Goal: Transaction & Acquisition: Subscribe to service/newsletter

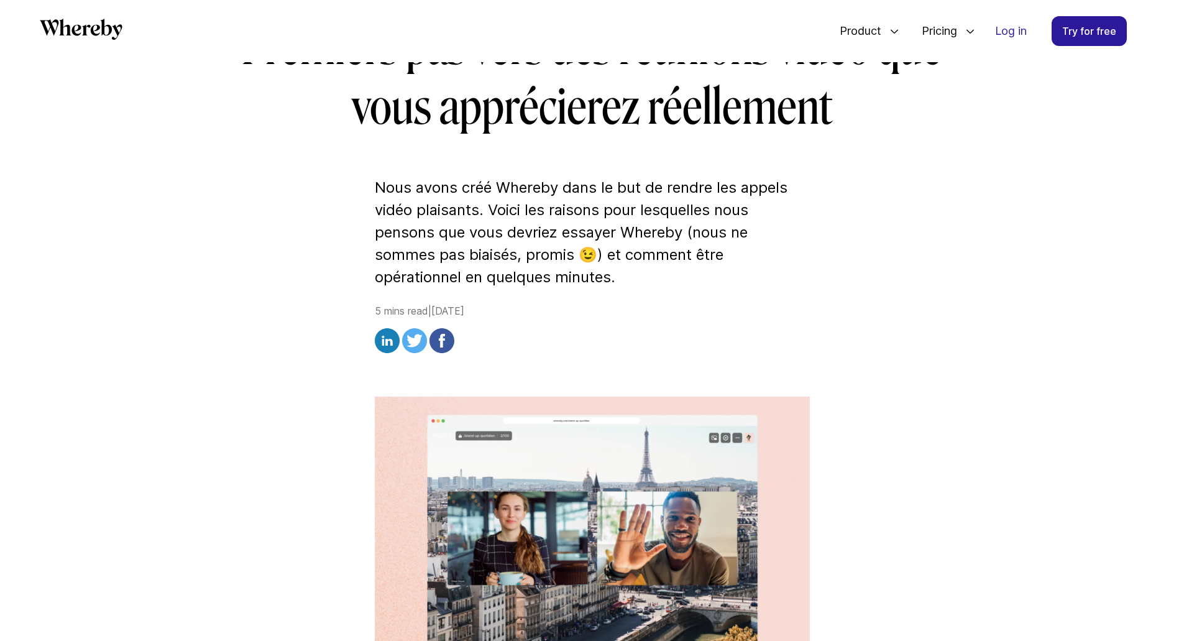
scroll to position [216, 0]
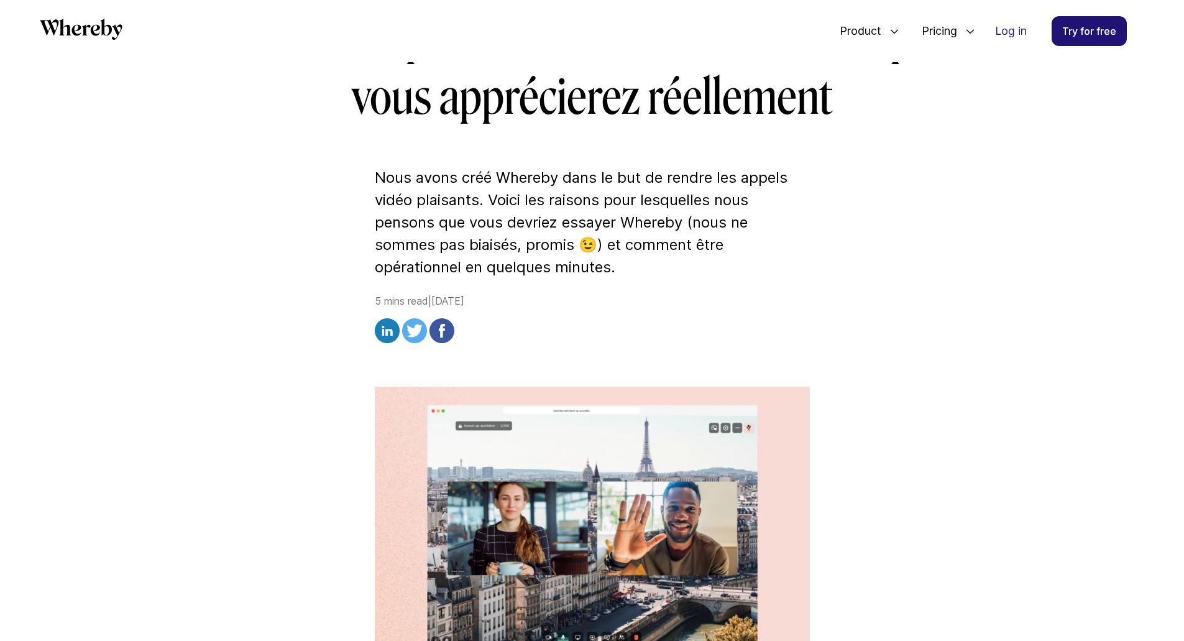
click at [1088, 27] on link "Try for free" at bounding box center [1088, 31] width 75 height 30
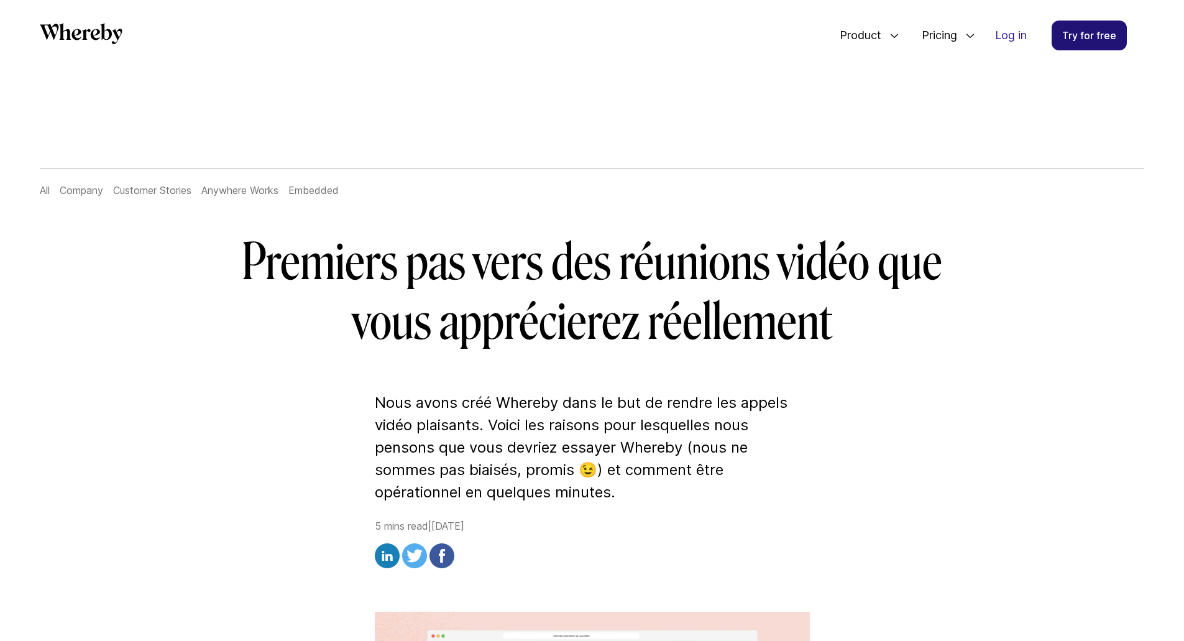
click at [1082, 42] on link "Try for free" at bounding box center [1088, 36] width 75 height 30
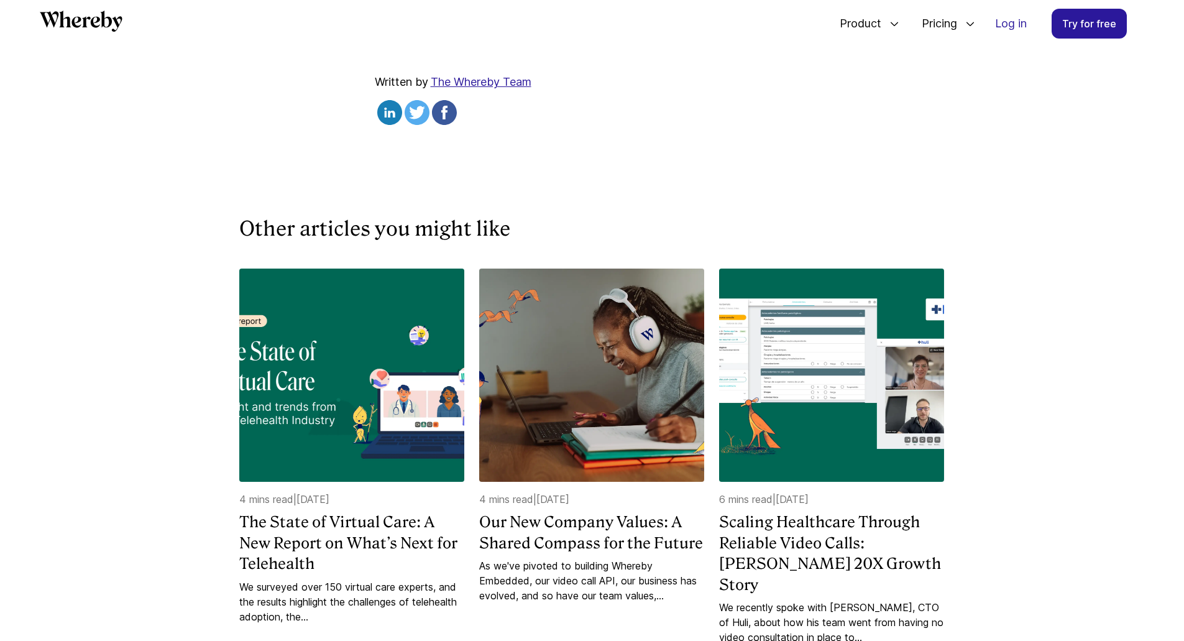
scroll to position [4359, 0]
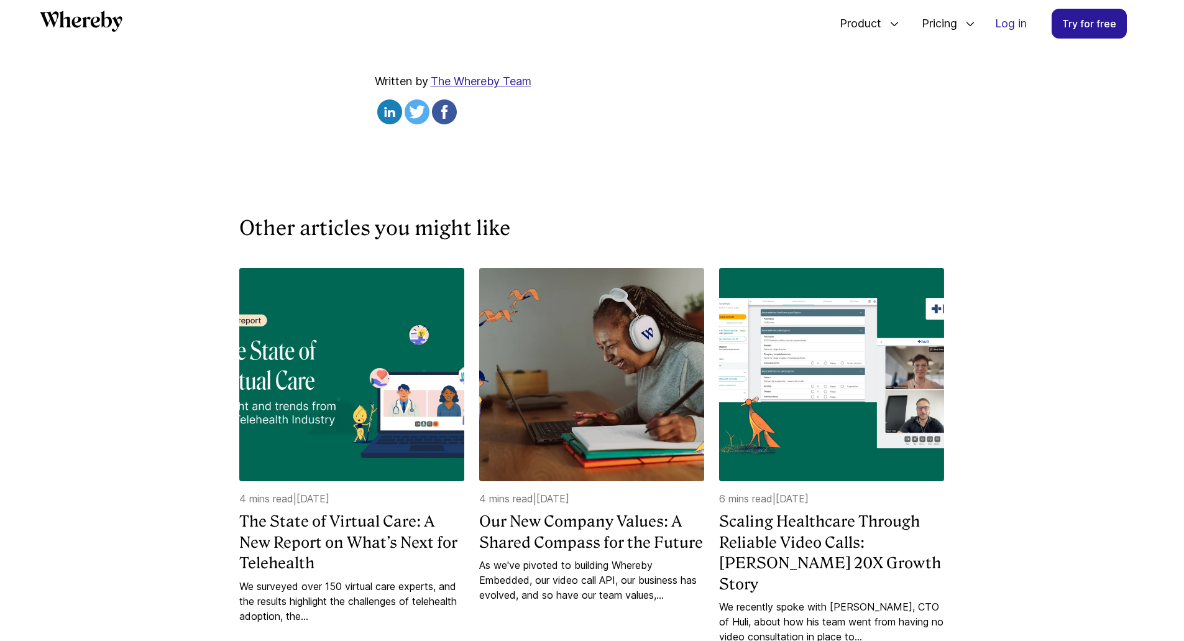
click at [513, 32] on u "Prêt à essayer Whereby ?" at bounding box center [494, 21] width 239 height 24
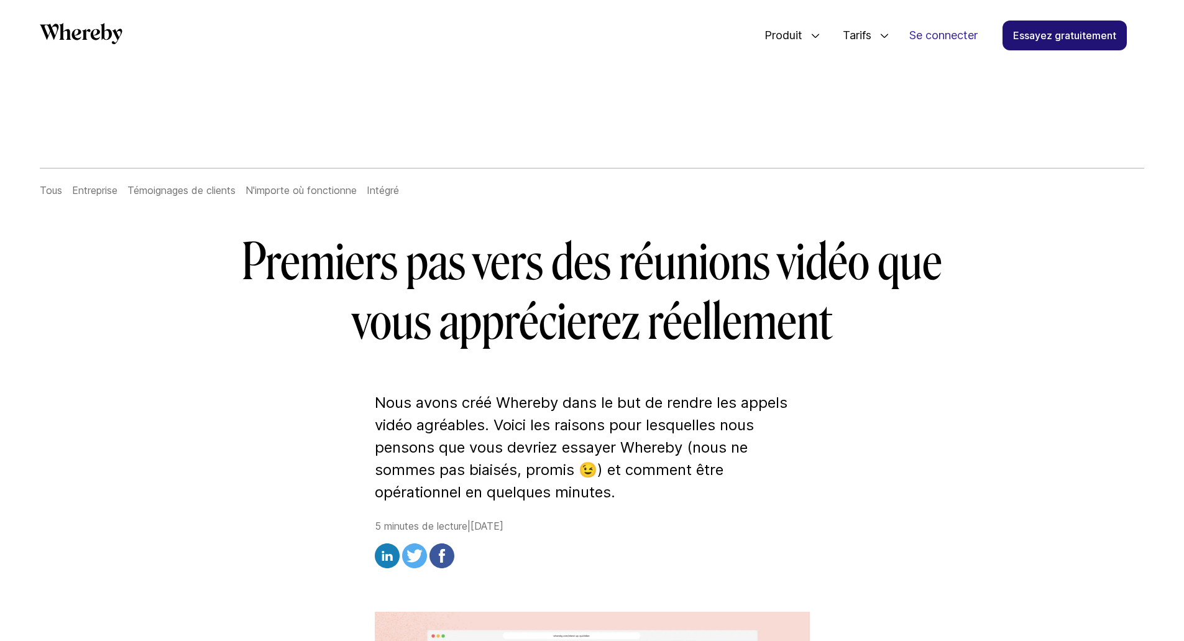
click at [1090, 34] on font "Essayez gratuitement" at bounding box center [1064, 35] width 103 height 12
